Goal: Book appointment/travel/reservation

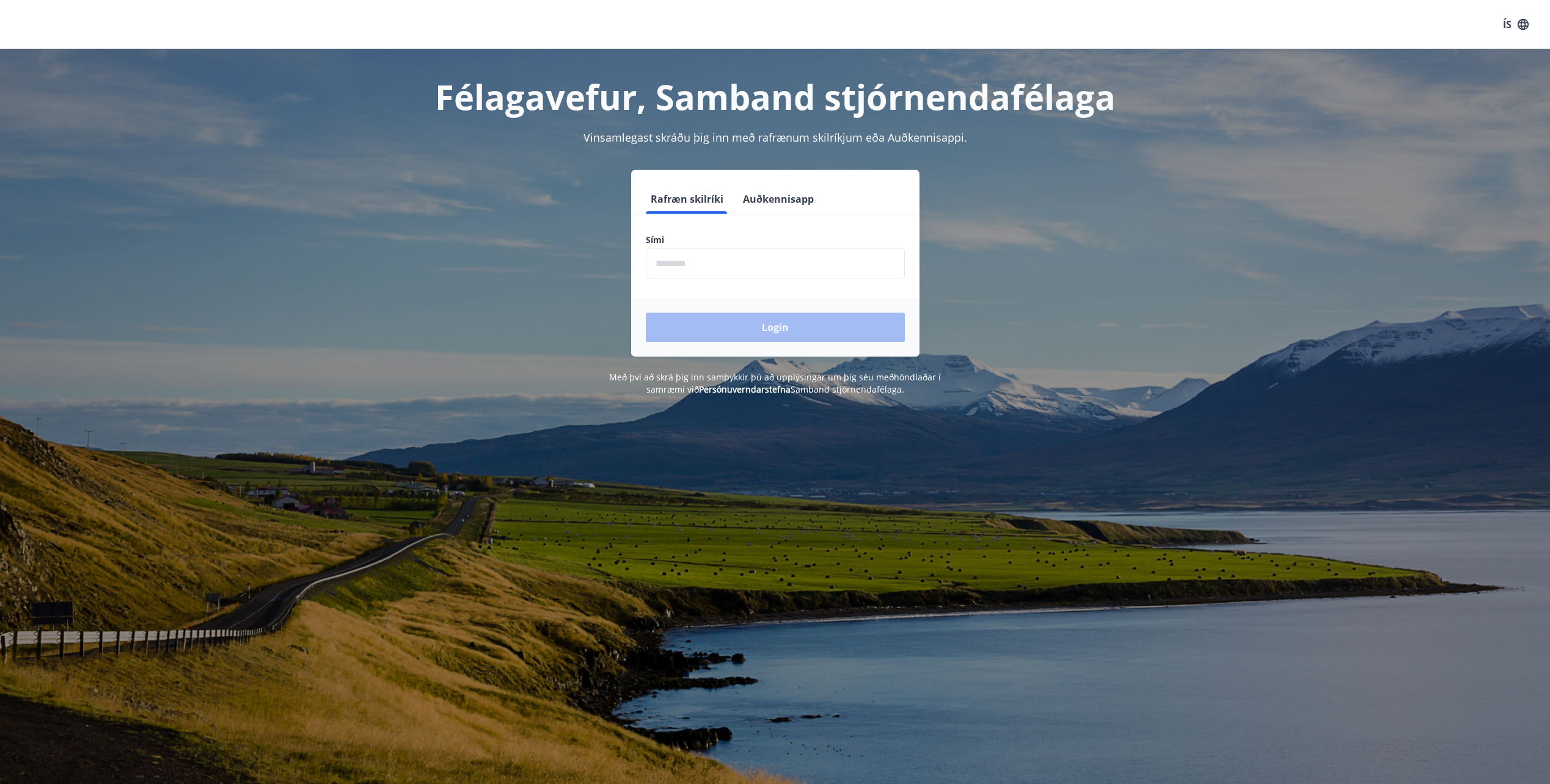
click at [679, 265] on input "phone" at bounding box center [776, 263] width 259 height 30
type input "********"
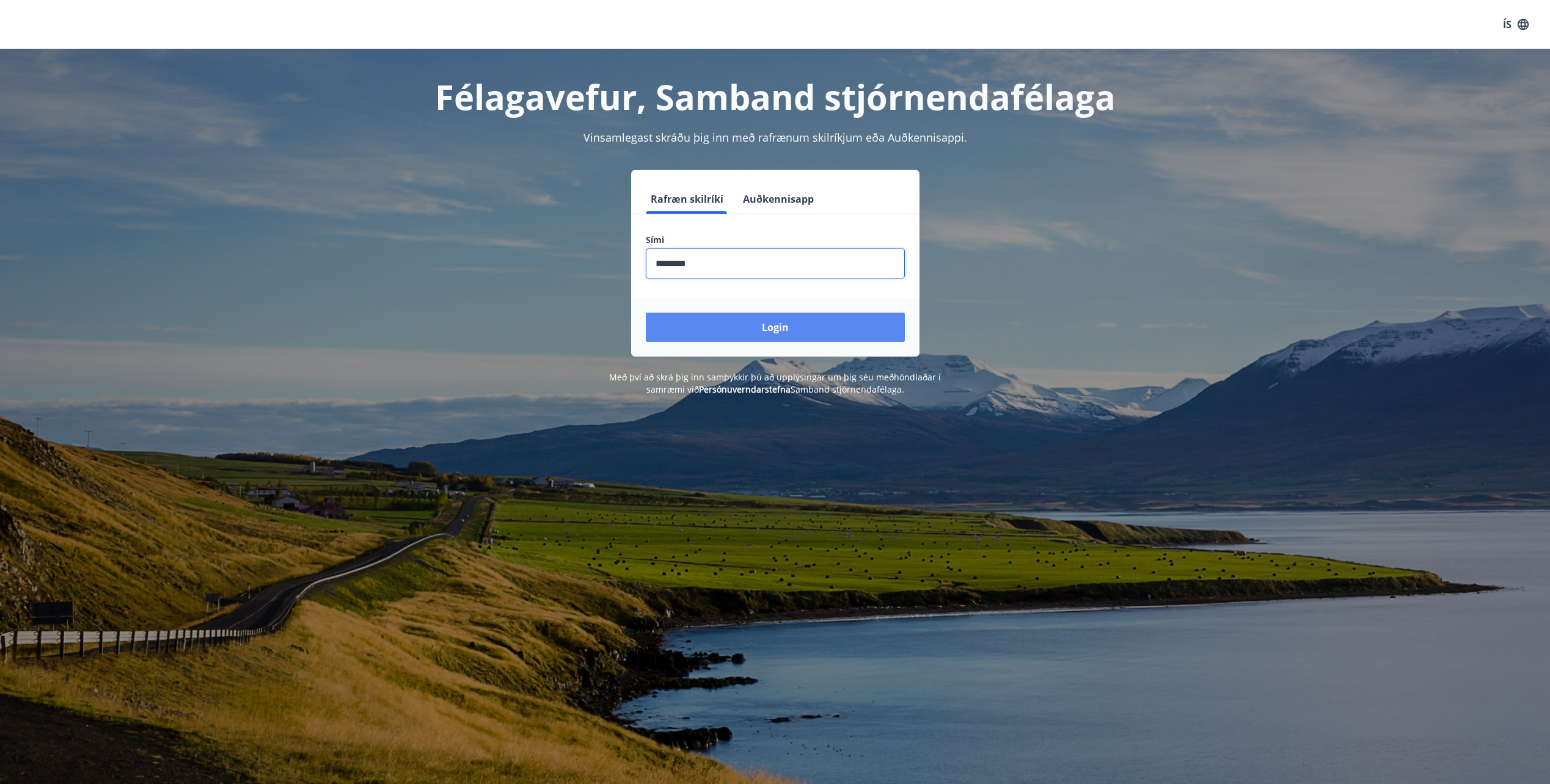
click at [780, 326] on button "Login" at bounding box center [776, 327] width 259 height 30
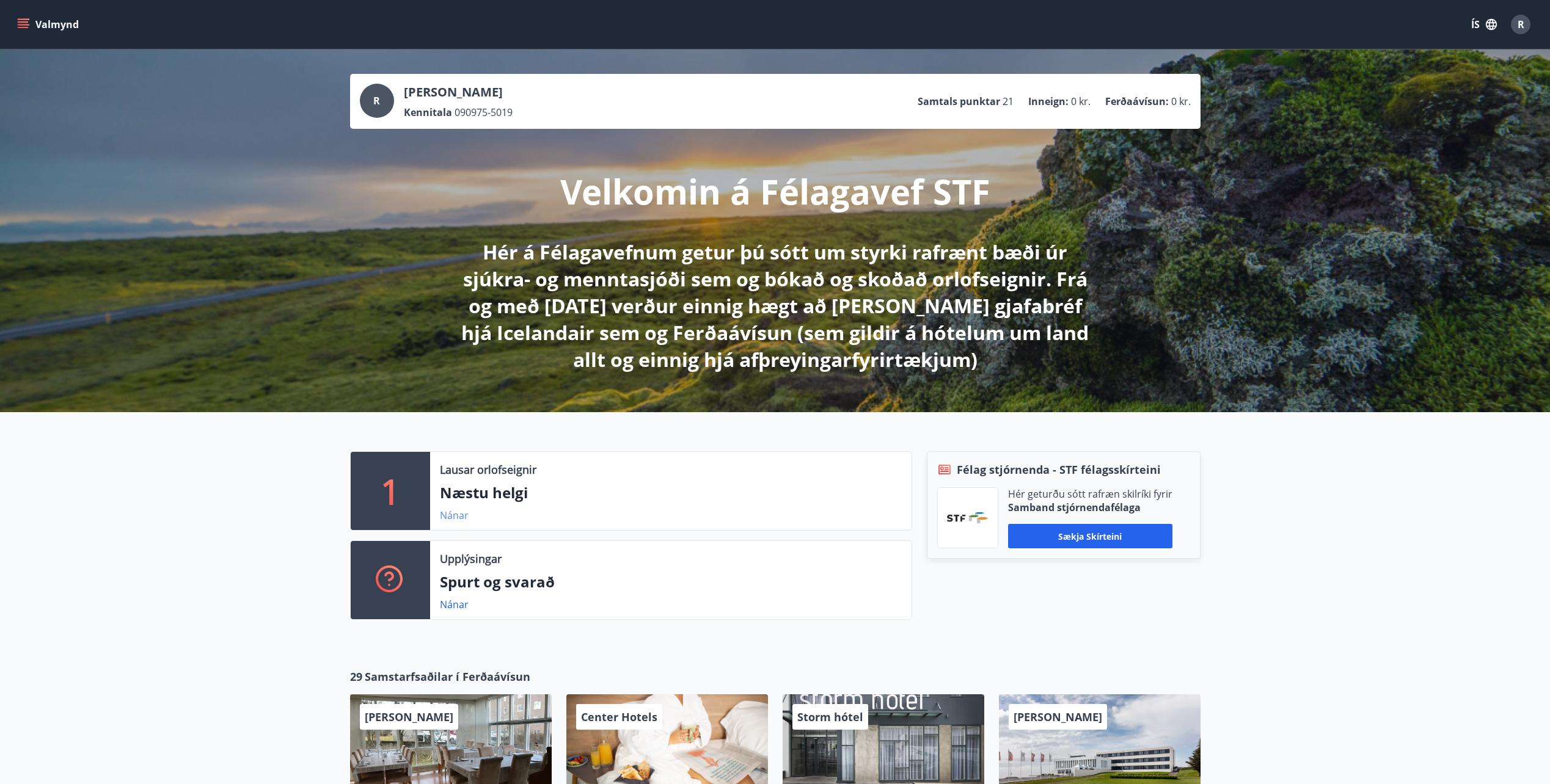
click at [455, 516] on link "Nánar" at bounding box center [454, 515] width 29 height 13
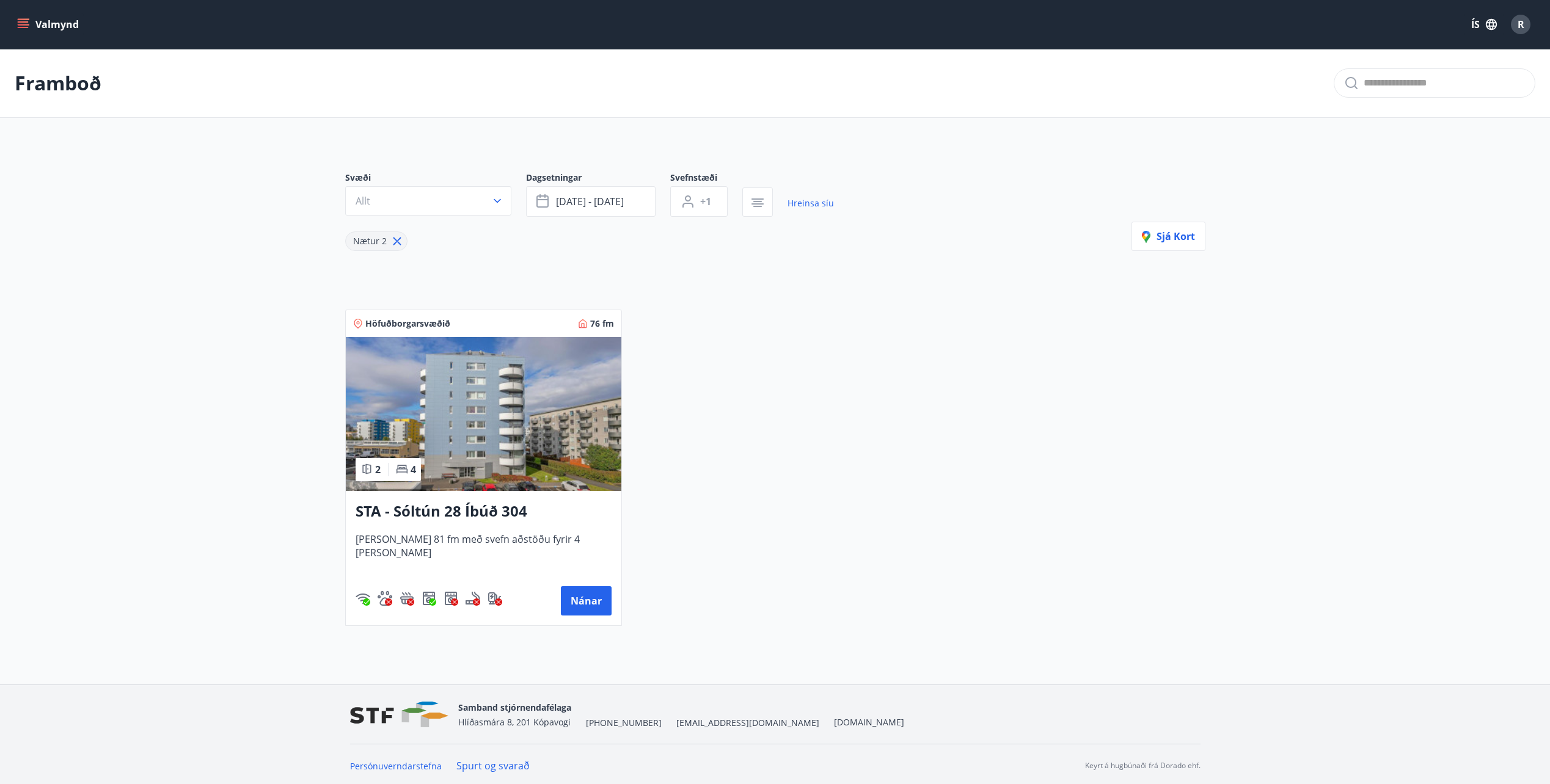
click at [26, 23] on icon "menu" at bounding box center [23, 22] width 11 height 2
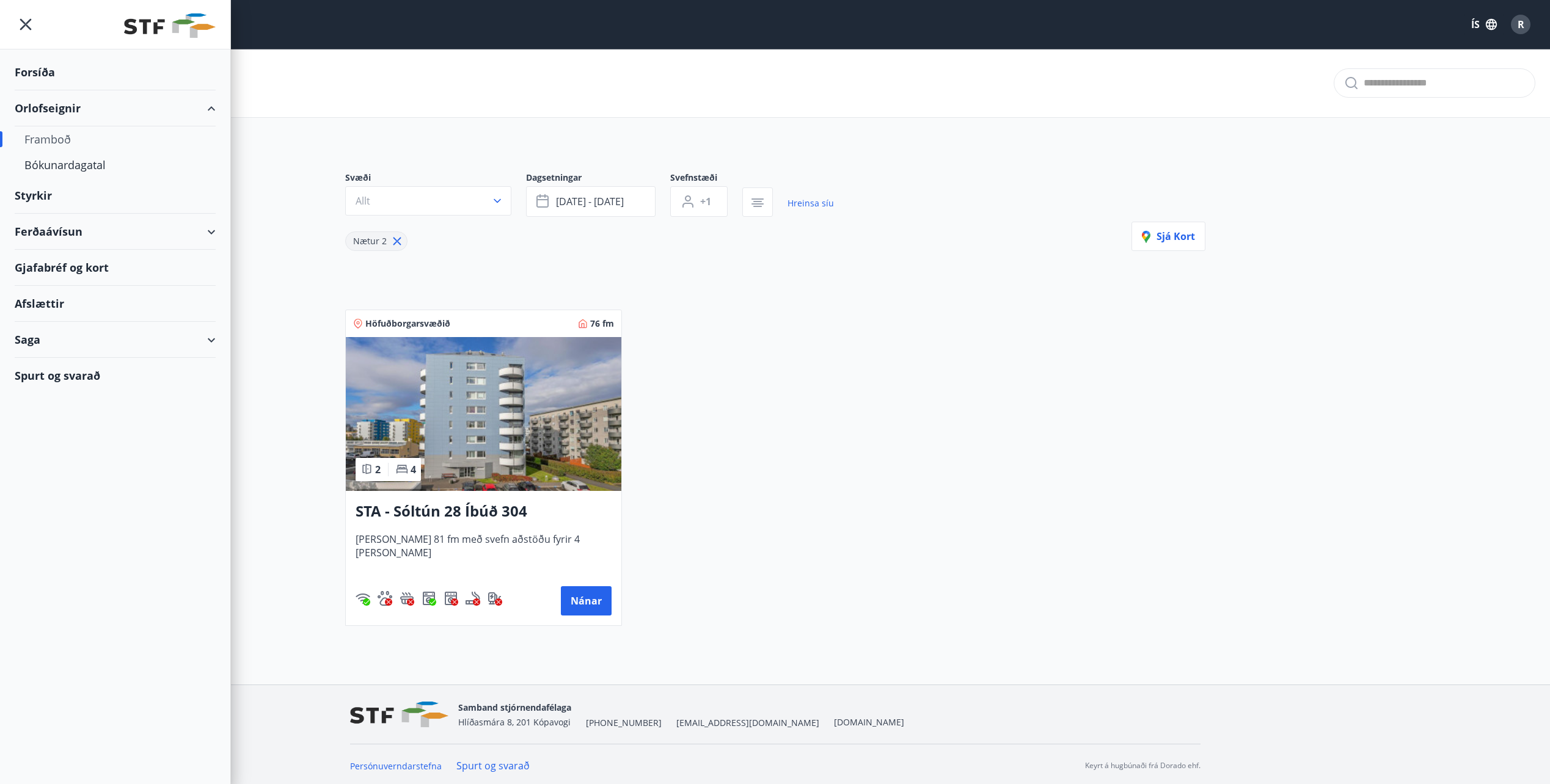
click at [49, 140] on div "Framboð" at bounding box center [115, 139] width 181 height 26
type input "*"
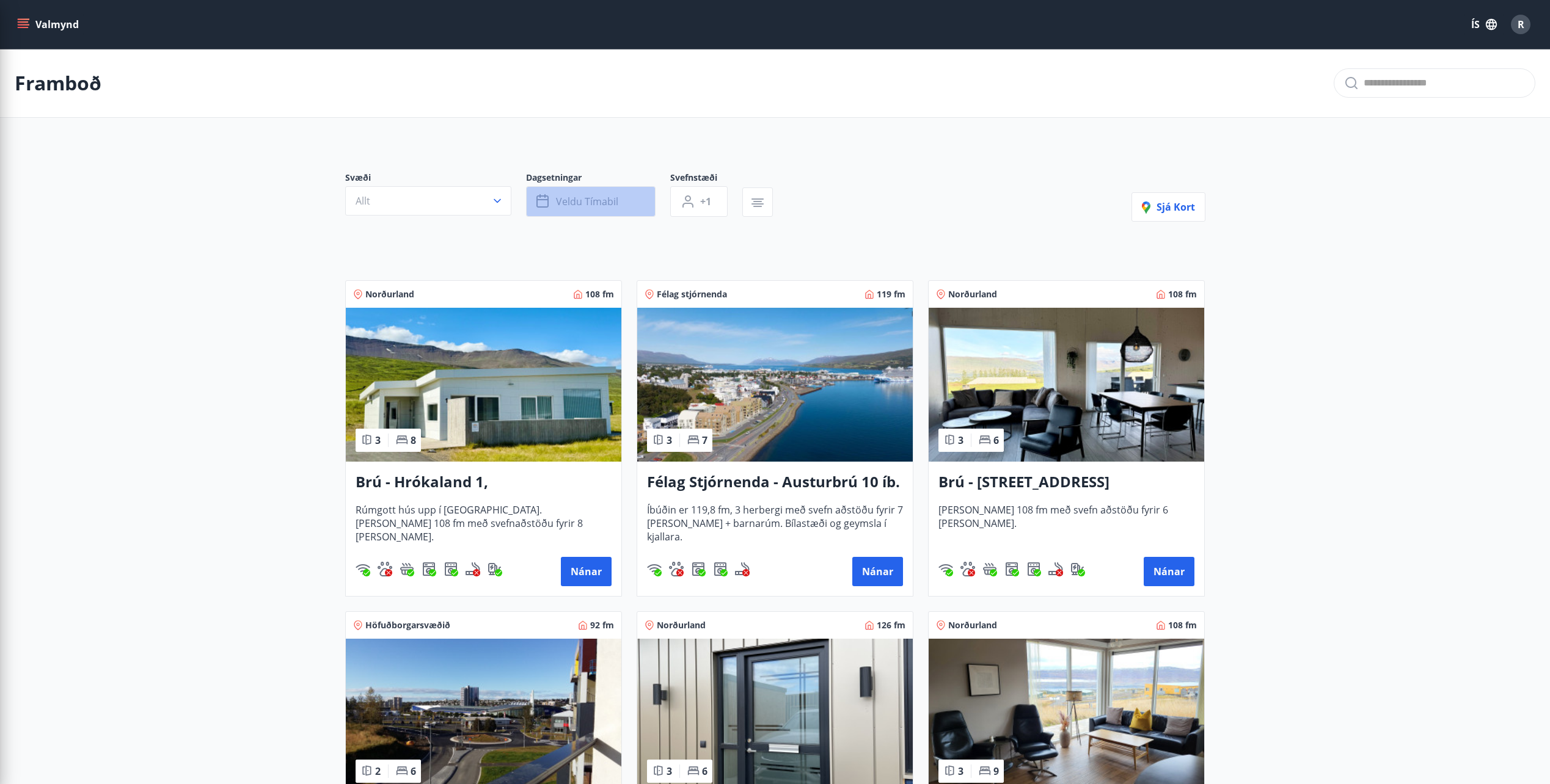
click at [624, 203] on button "Veldu tímabil" at bounding box center [591, 201] width 130 height 30
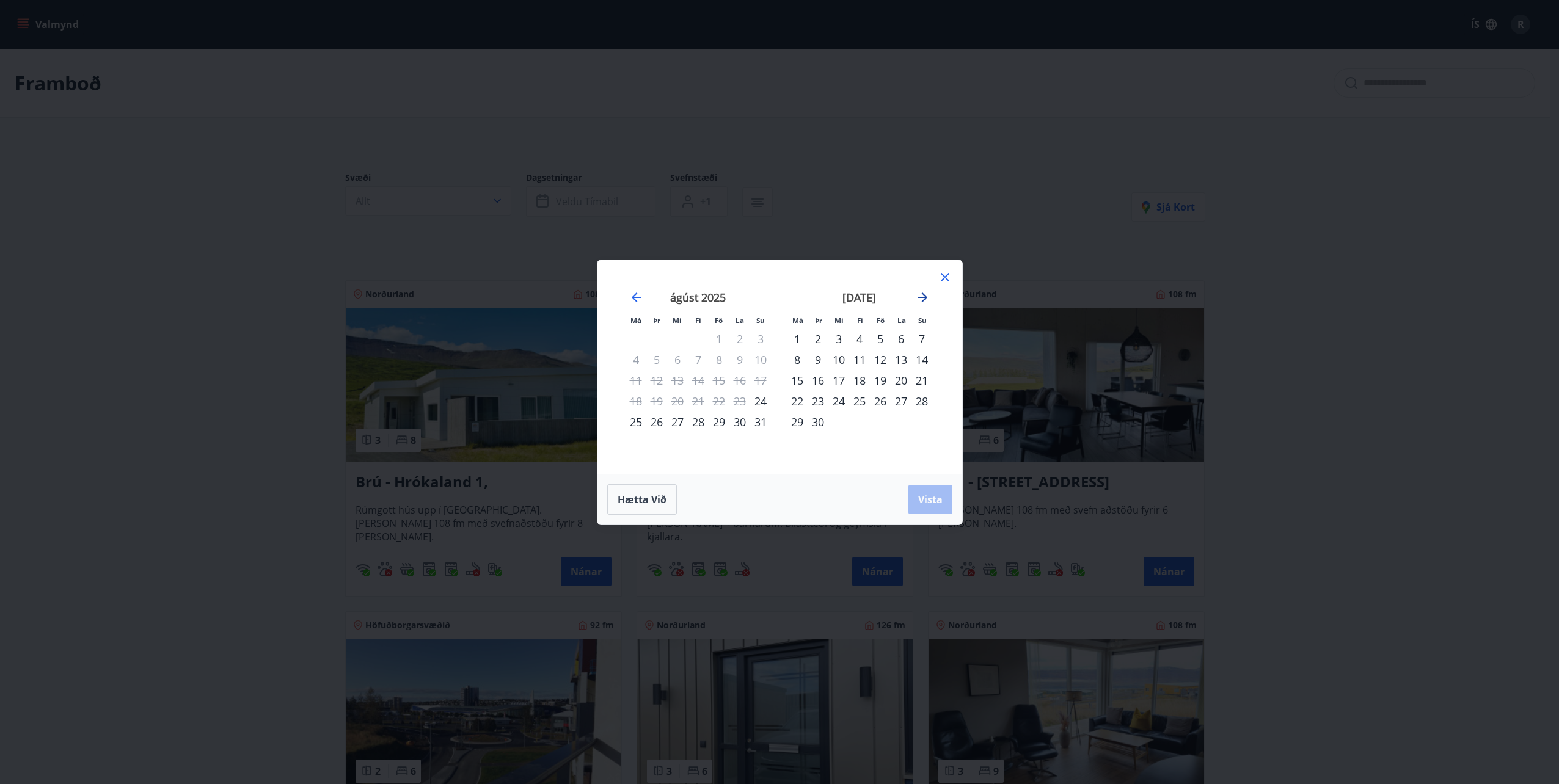
click at [924, 300] on icon "Move forward to switch to the next month." at bounding box center [922, 298] width 10 height 10
click at [877, 338] on div "3" at bounding box center [880, 339] width 21 height 21
click at [922, 337] on div "5" at bounding box center [922, 339] width 21 height 21
click at [933, 501] on span "Vista" at bounding box center [930, 499] width 24 height 13
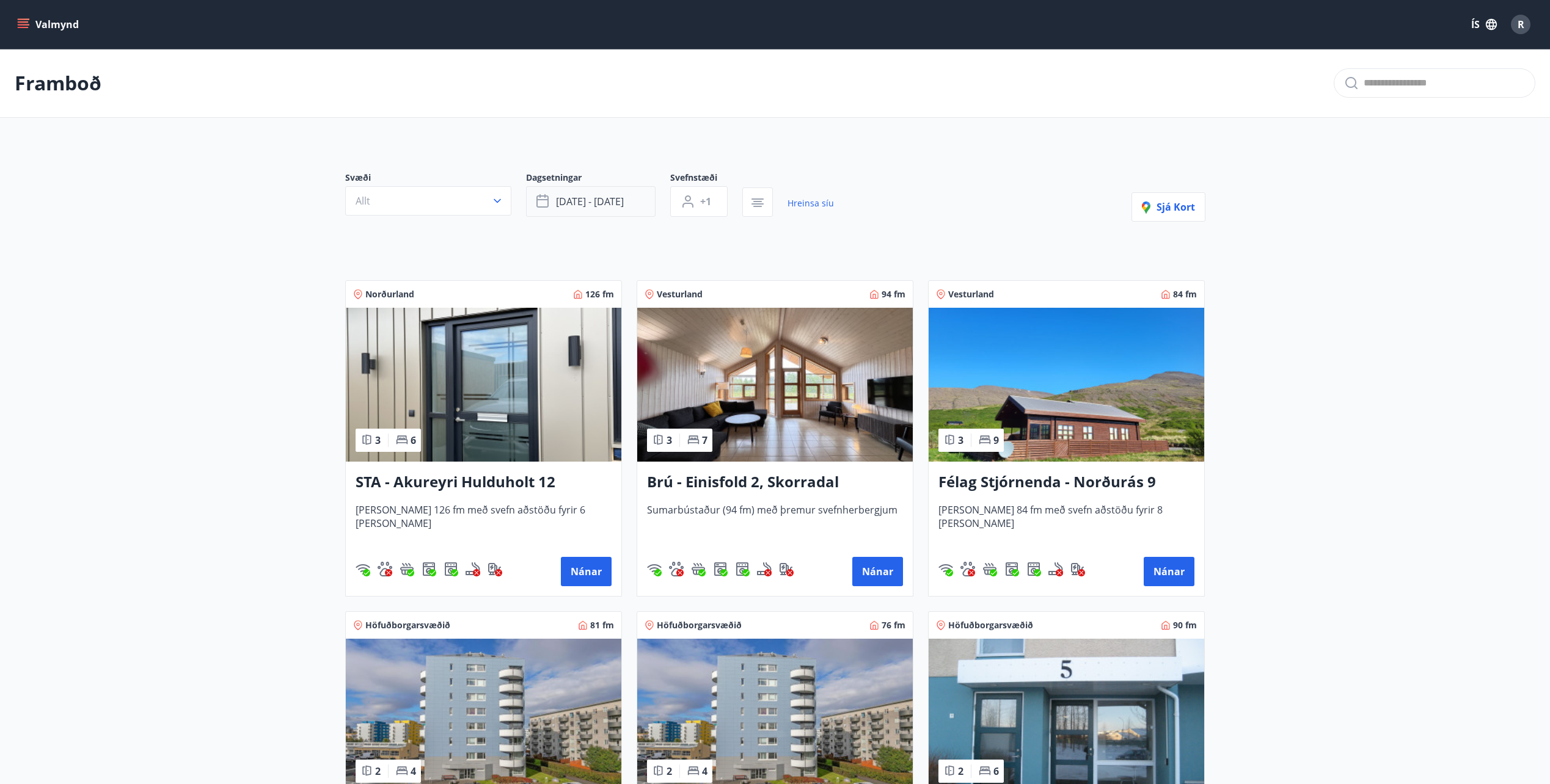
click at [613, 201] on span "[DATE] - [DATE]" at bounding box center [590, 201] width 68 height 13
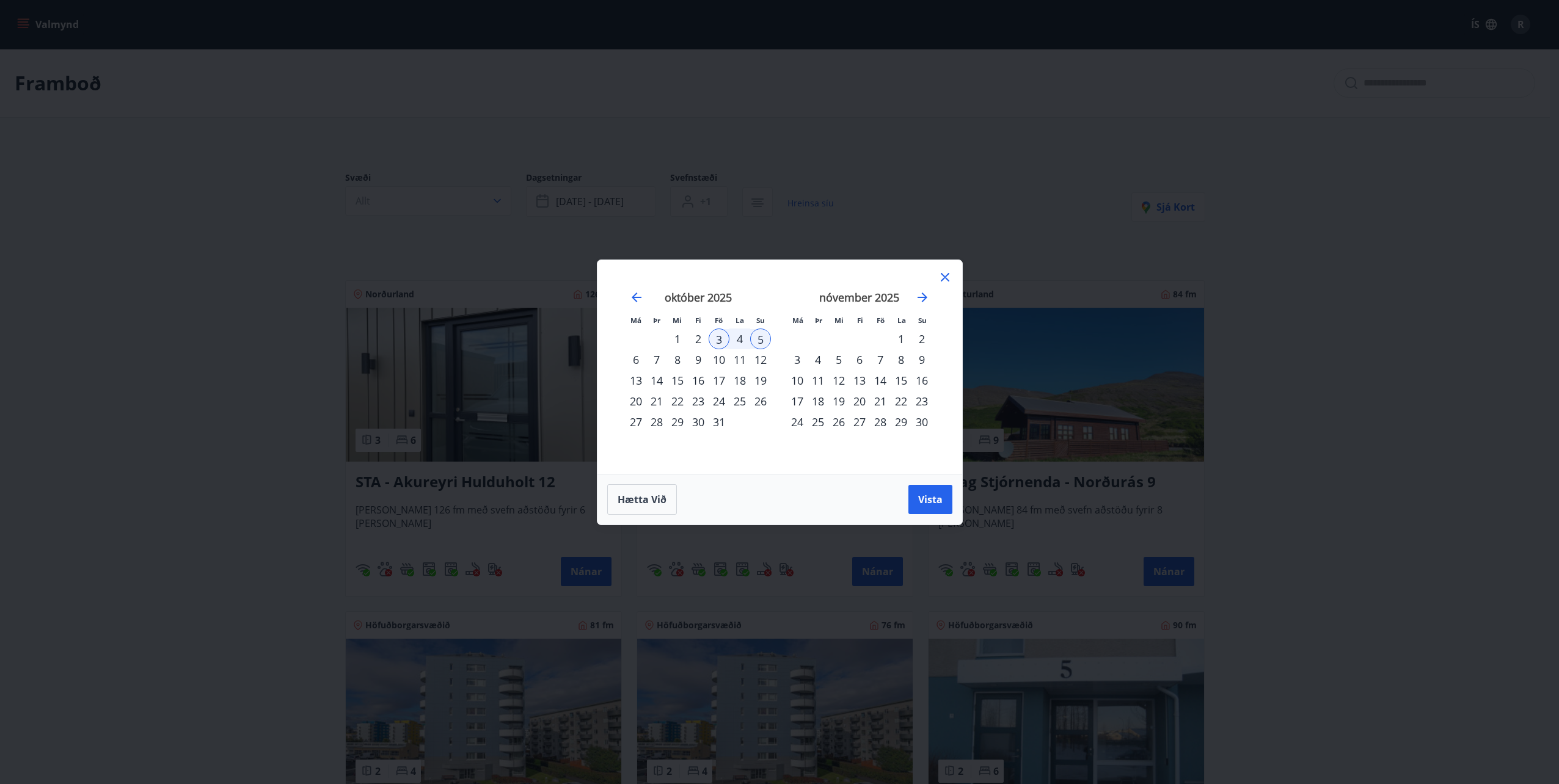
click at [716, 401] on div "24" at bounding box center [719, 401] width 21 height 21
click at [758, 400] on div "26" at bounding box center [760, 401] width 21 height 21
click at [933, 497] on span "Vista" at bounding box center [930, 499] width 24 height 13
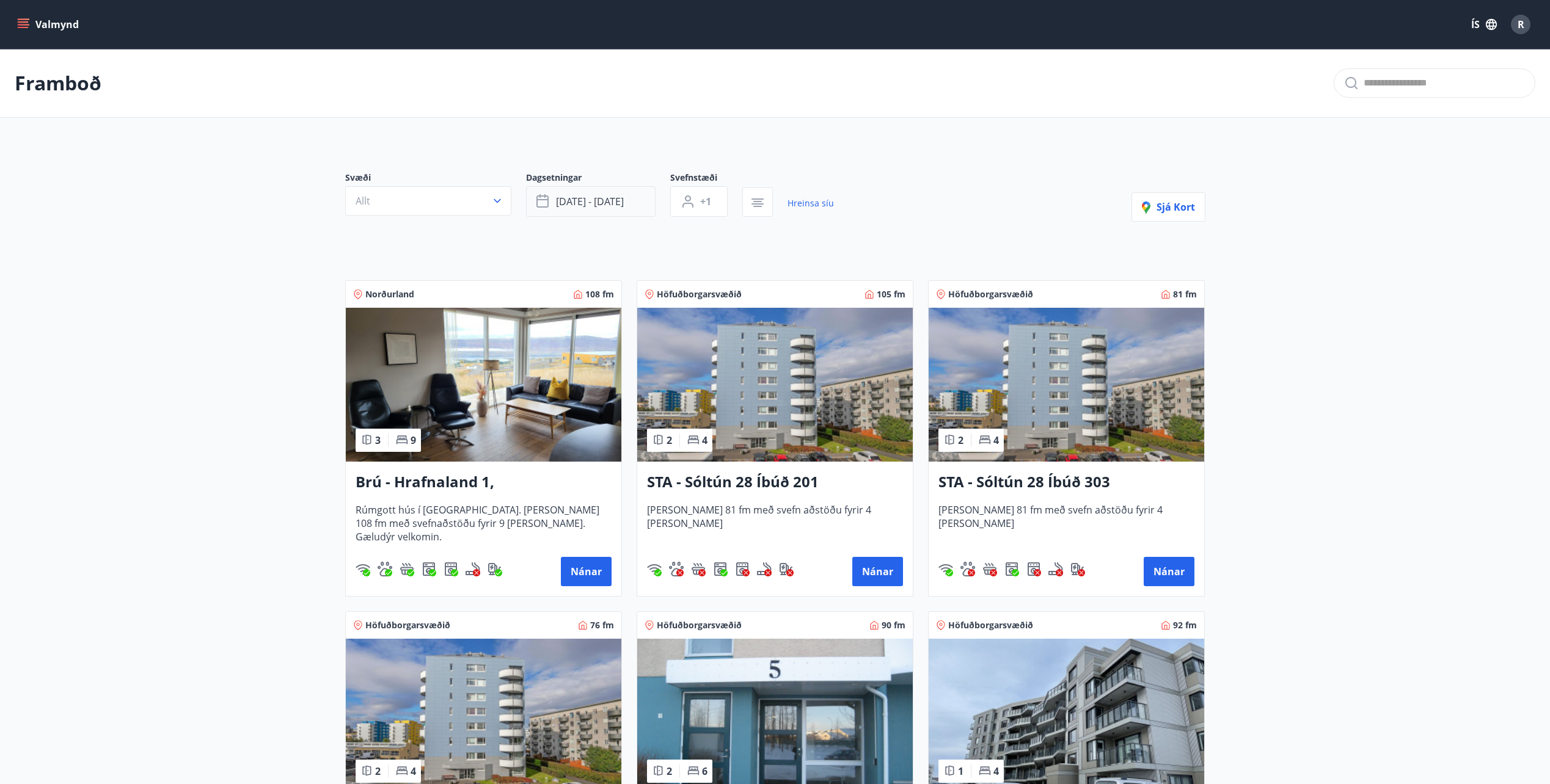
click at [638, 201] on button "[DATE] - [DATE]" at bounding box center [591, 201] width 130 height 30
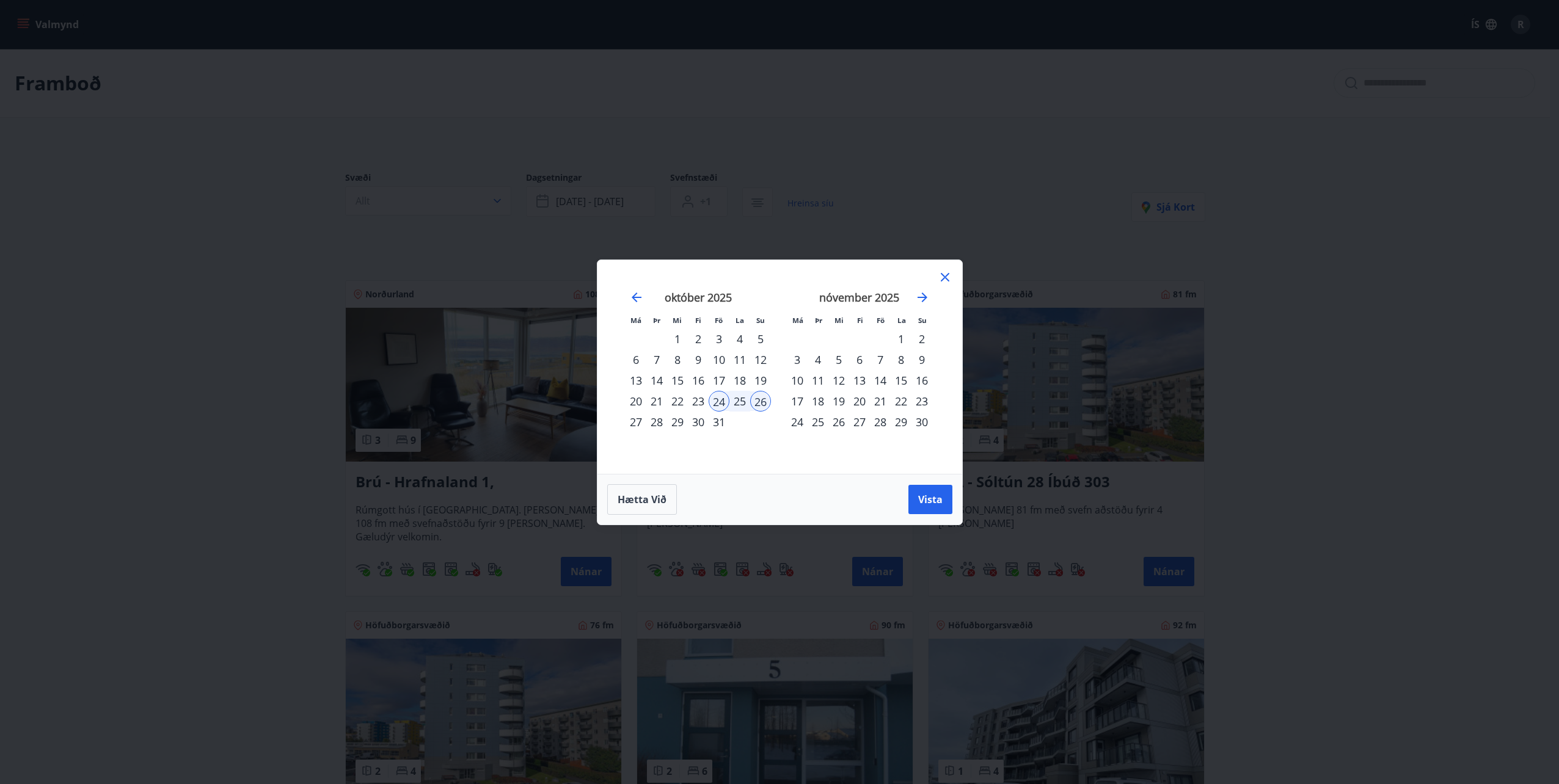
click at [717, 422] on div "31" at bounding box center [719, 422] width 21 height 21
click at [922, 338] on div "2" at bounding box center [922, 339] width 21 height 21
click at [927, 499] on span "Vista" at bounding box center [930, 499] width 24 height 13
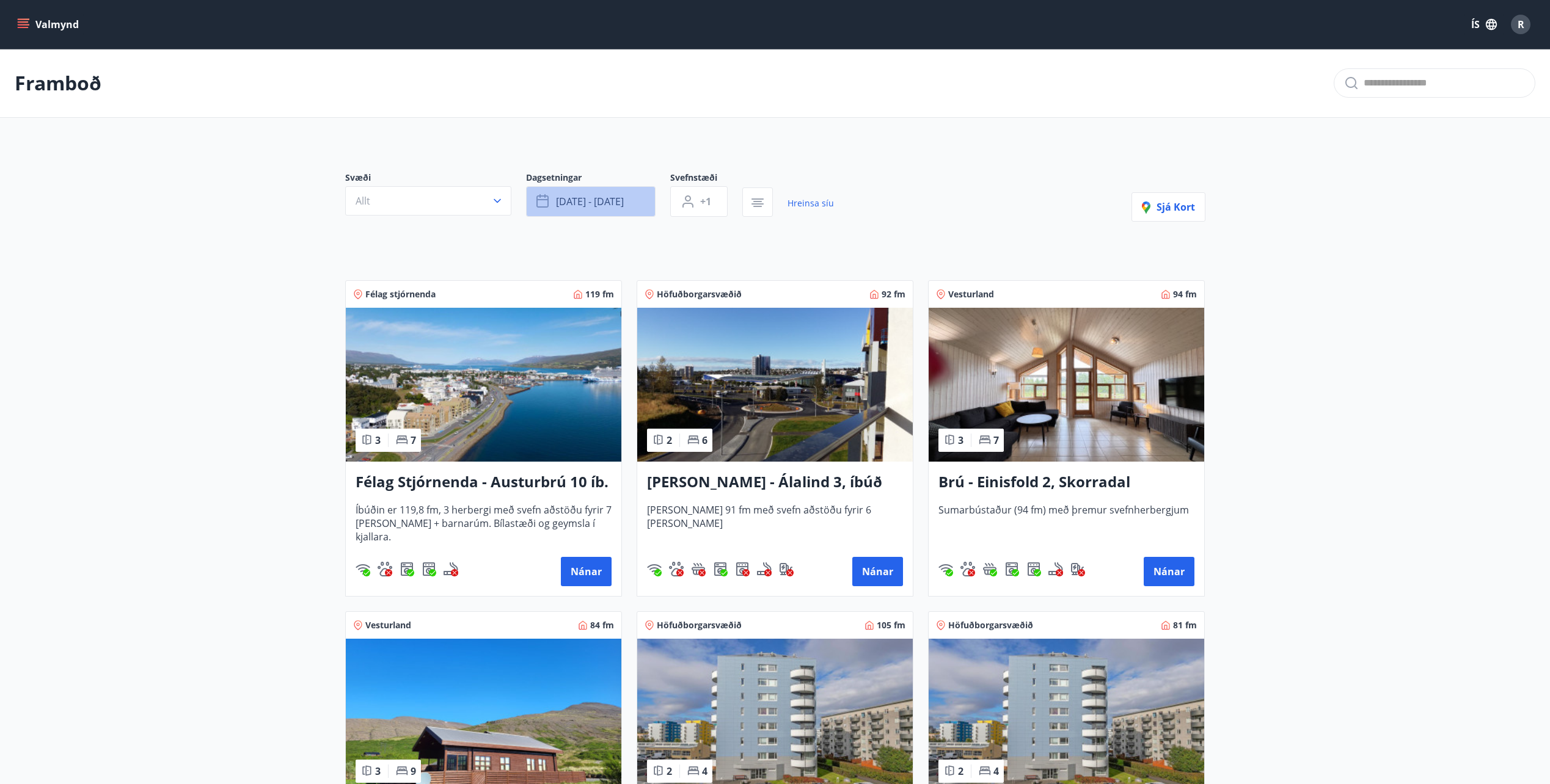
click at [627, 203] on button "[DATE] - [DATE]" at bounding box center [591, 201] width 130 height 30
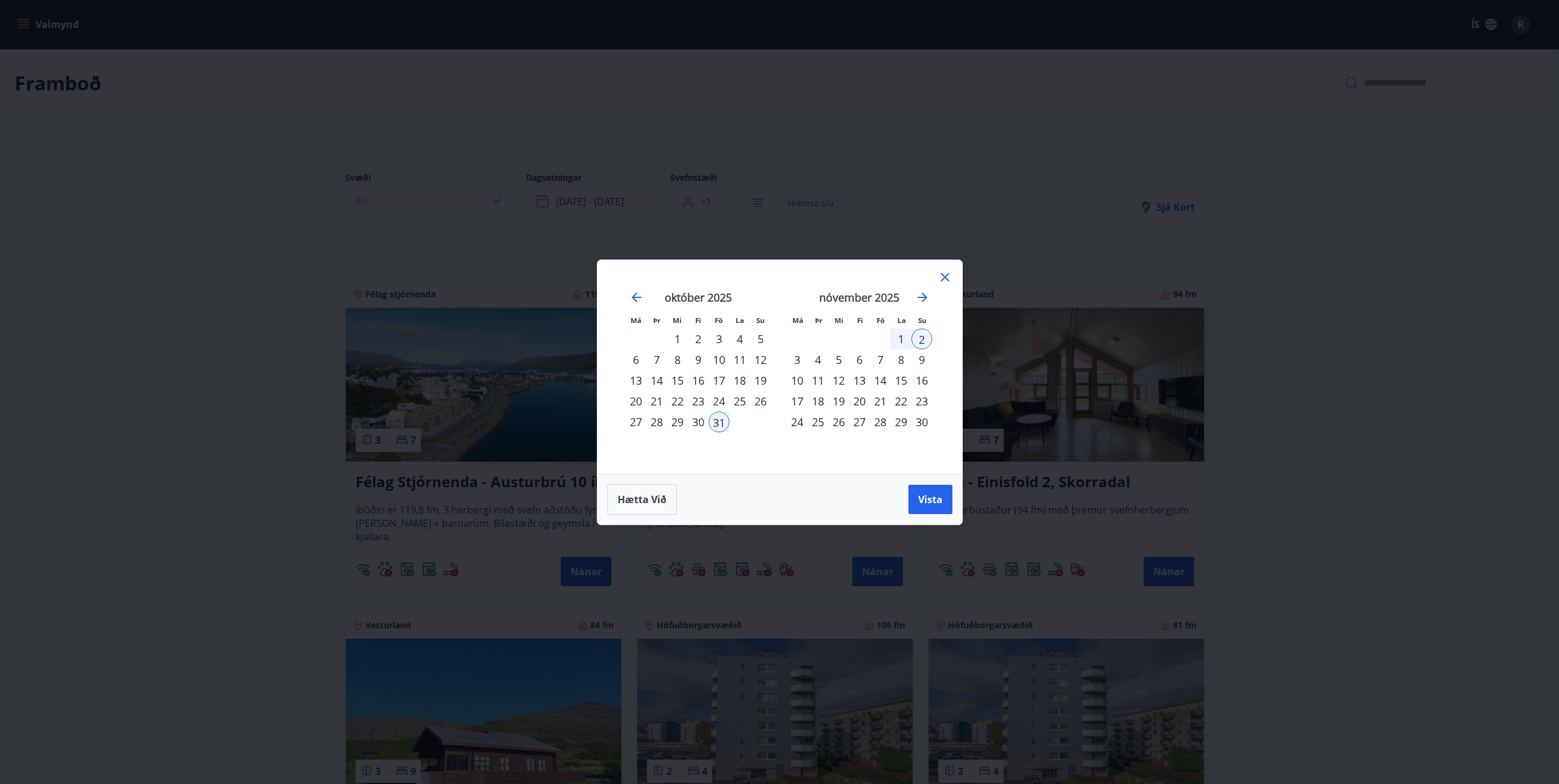
click at [882, 401] on div "21" at bounding box center [880, 401] width 21 height 21
click at [924, 403] on div "23" at bounding box center [922, 401] width 21 height 21
click at [933, 499] on span "Vista" at bounding box center [930, 499] width 24 height 13
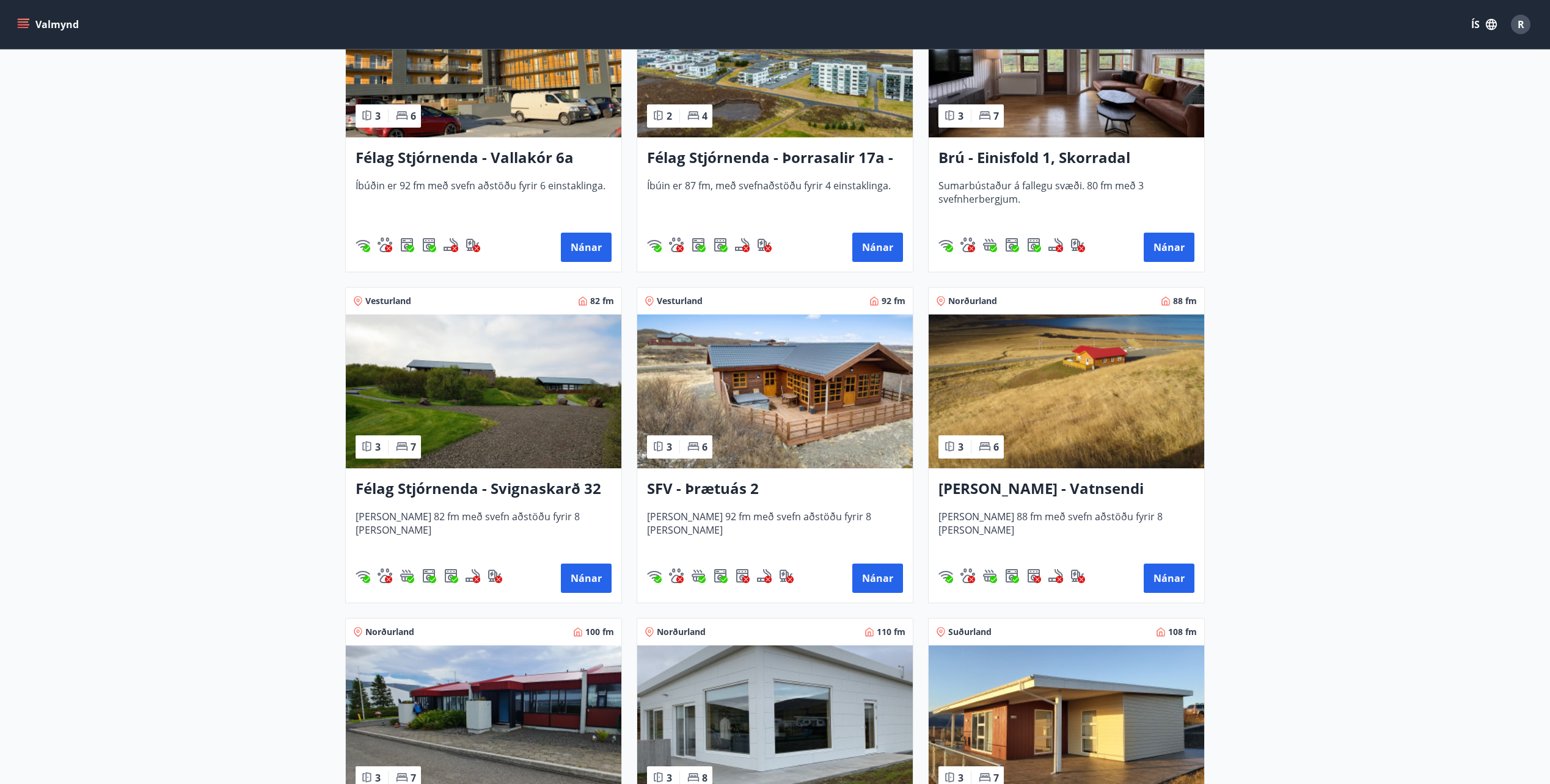
scroll to position [1282, 0]
